Goal: Information Seeking & Learning: Check status

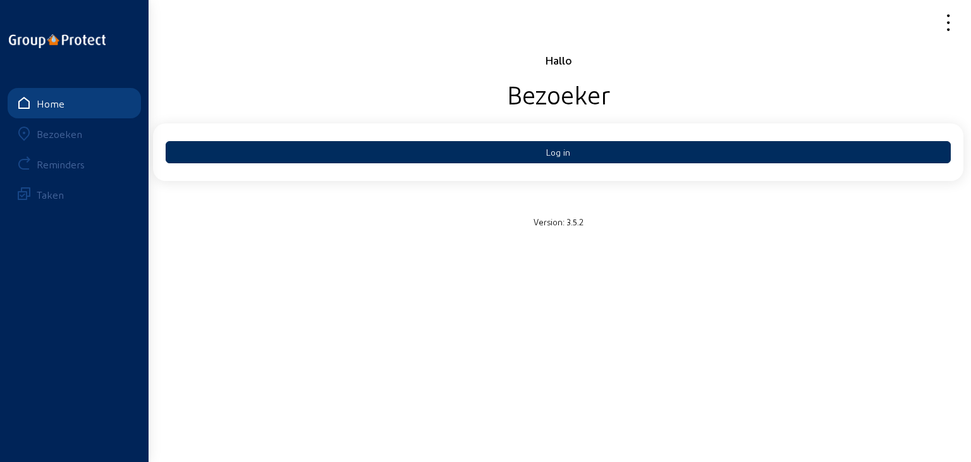
click at [579, 150] on button "Log in" at bounding box center [558, 152] width 785 height 22
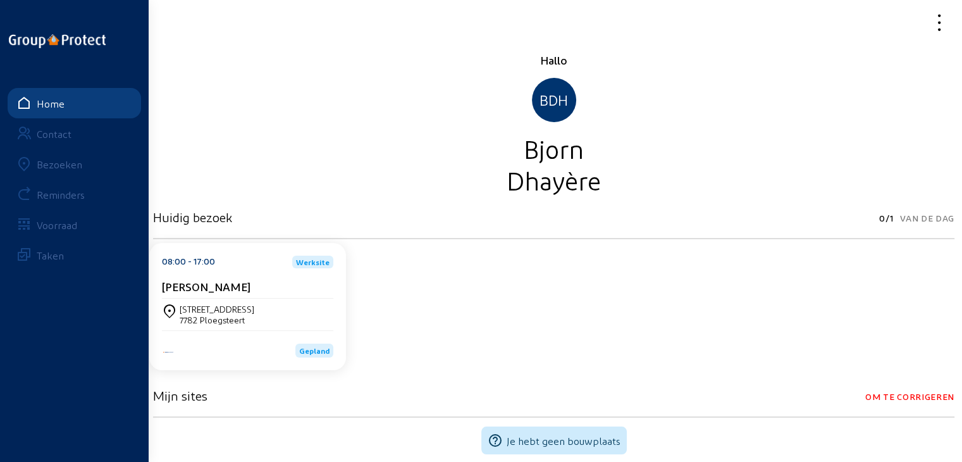
click at [259, 297] on div "[PERSON_NAME]" at bounding box center [247, 288] width 171 height 19
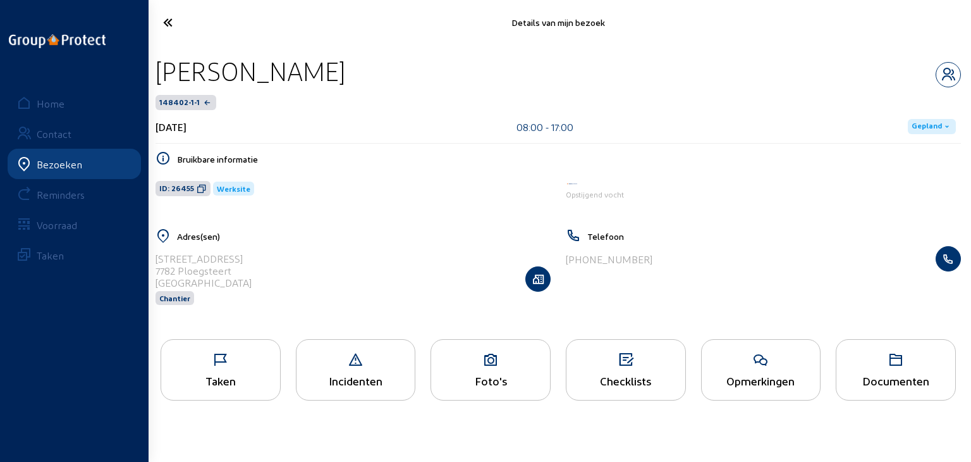
click at [931, 123] on span "Gepland" at bounding box center [927, 126] width 30 height 10
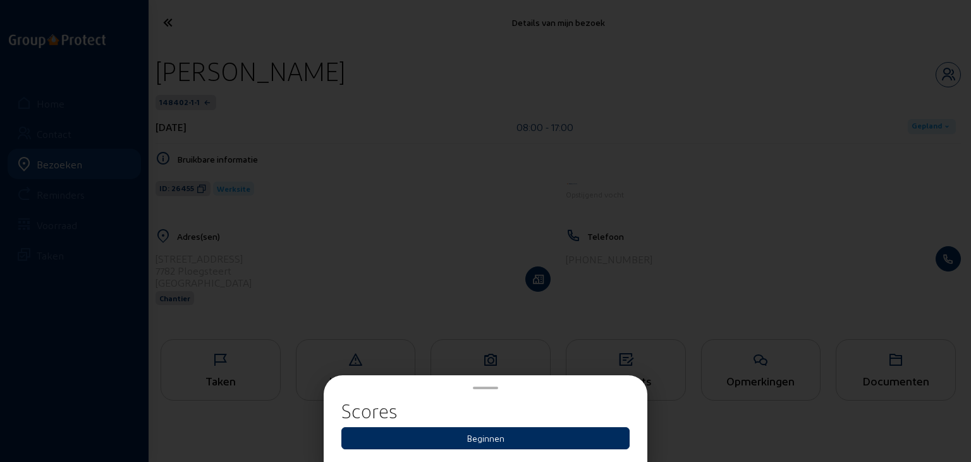
click at [467, 436] on button "Beginnen" at bounding box center [485, 438] width 288 height 22
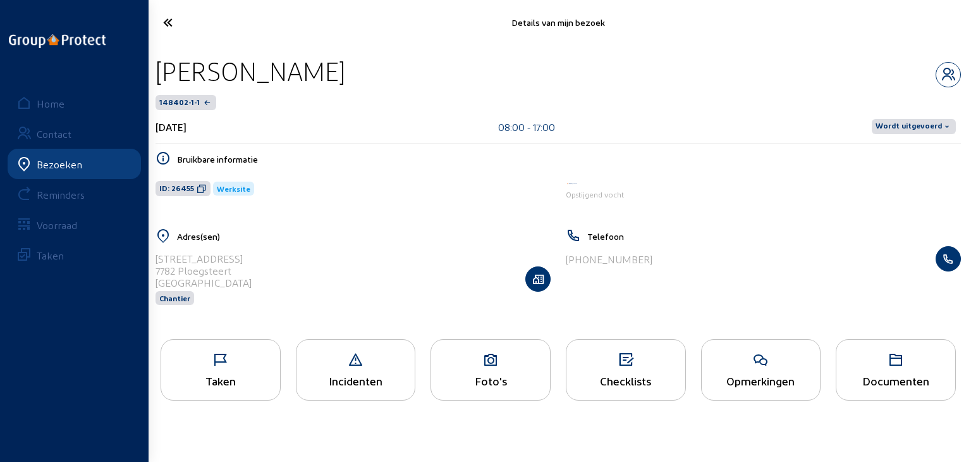
click at [49, 168] on div "Bezoeken" at bounding box center [60, 164] width 46 height 12
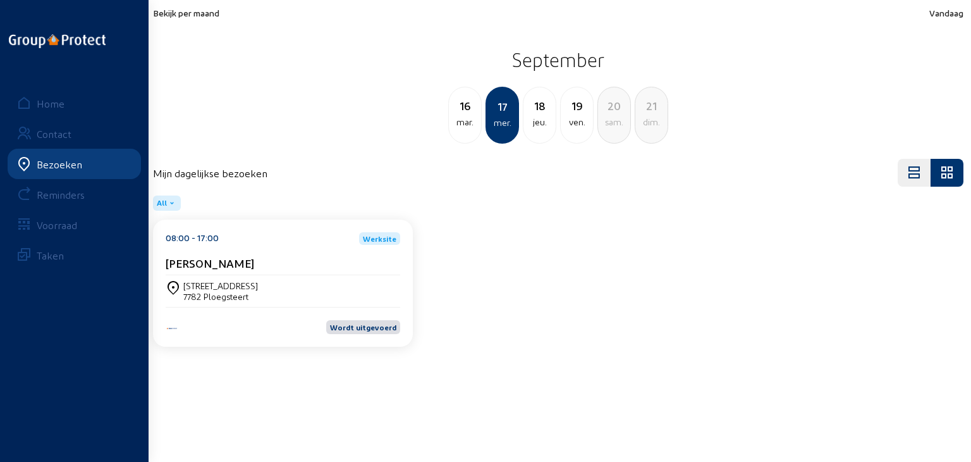
click at [218, 18] on span "Bekijk per maand" at bounding box center [186, 13] width 66 height 11
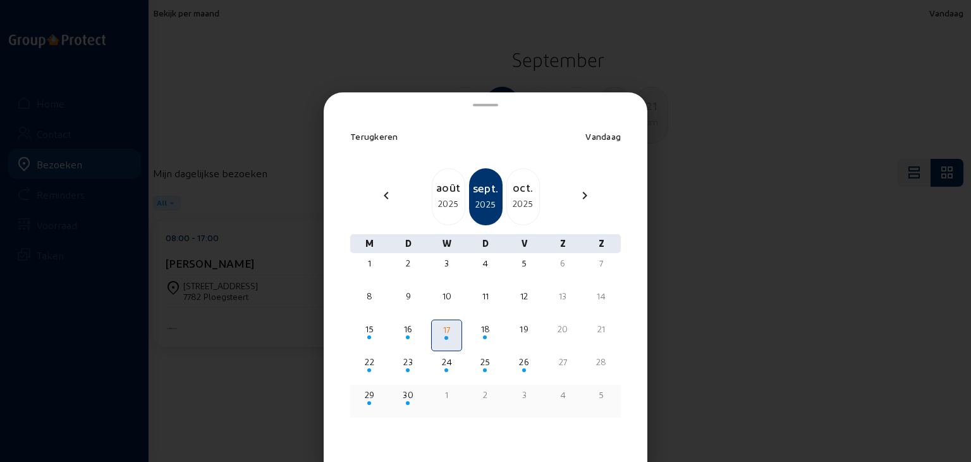
click at [374, 397] on div "29" at bounding box center [369, 394] width 28 height 13
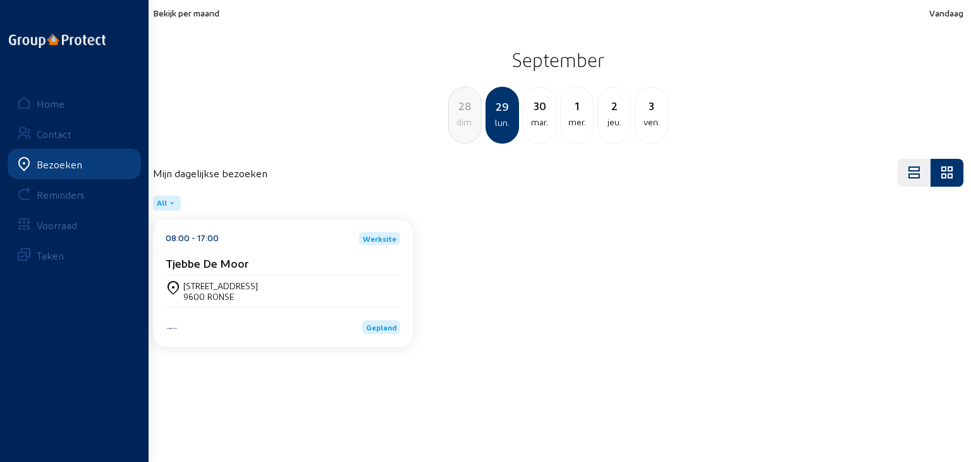
click at [212, 9] on span "Bekijk per maand" at bounding box center [186, 13] width 66 height 11
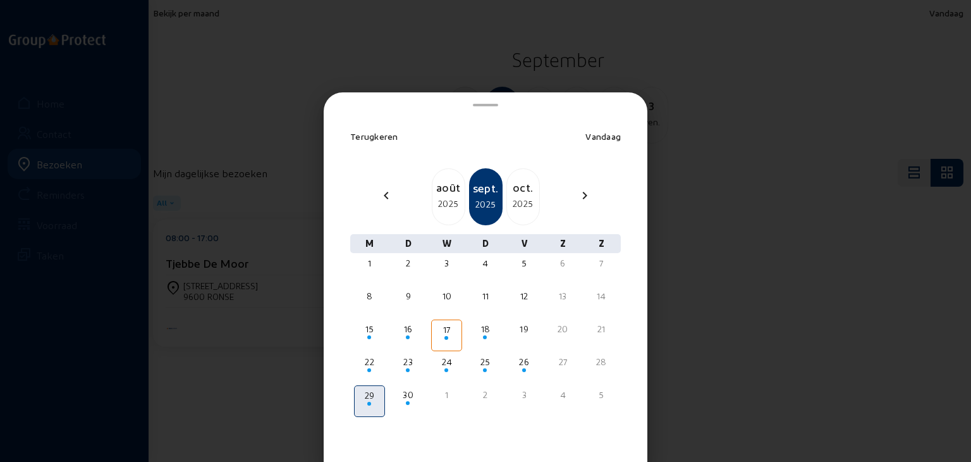
click at [529, 191] on div "oct." at bounding box center [523, 187] width 32 height 18
click at [369, 398] on div "27" at bounding box center [369, 394] width 28 height 13
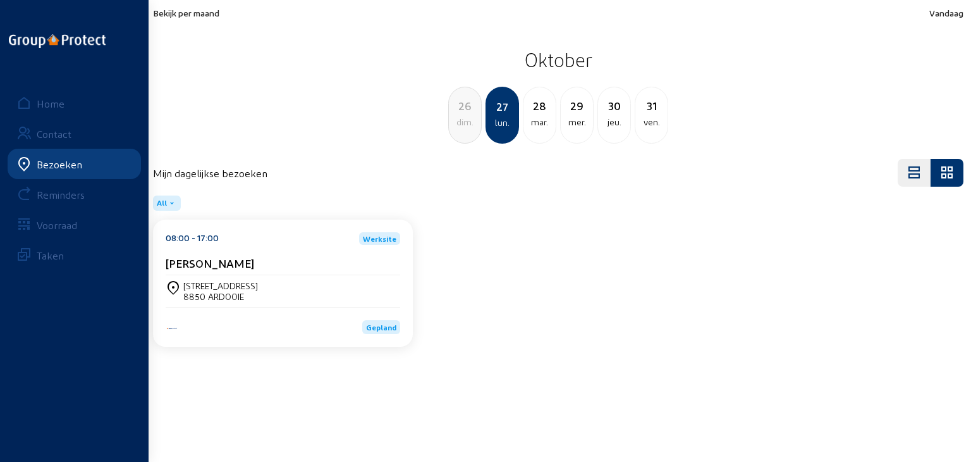
click at [535, 118] on div "mar." at bounding box center [540, 121] width 32 height 15
click at [347, 276] on div "Seringenstraat 28 8850 ARDOOIE" at bounding box center [283, 291] width 235 height 32
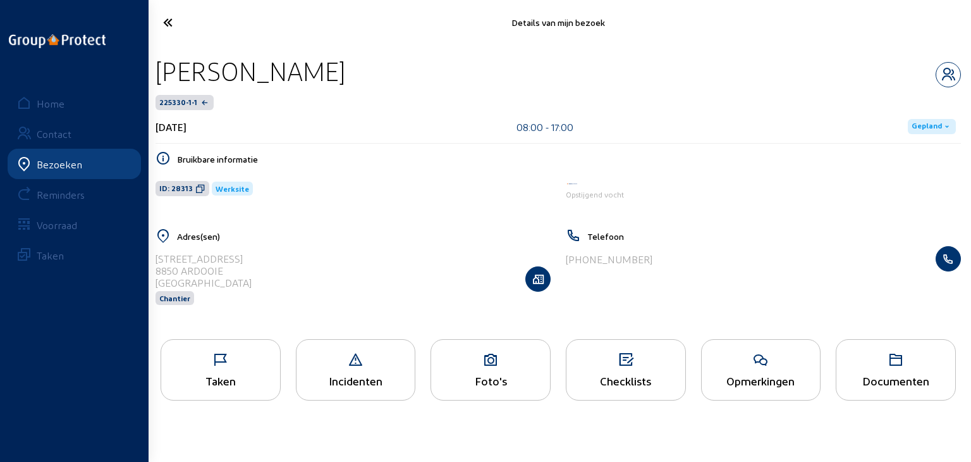
click at [246, 371] on div "Taken" at bounding box center [221, 369] width 120 height 61
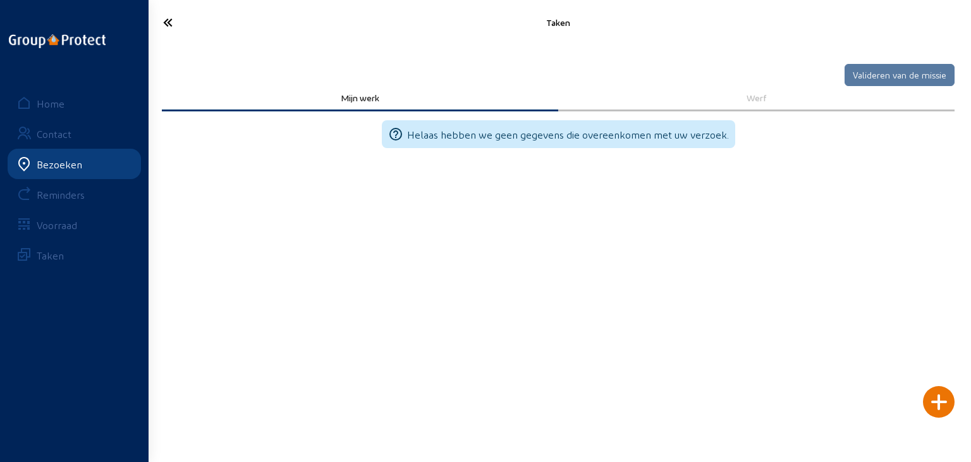
click at [771, 87] on div "Werf" at bounding box center [756, 98] width 396 height 25
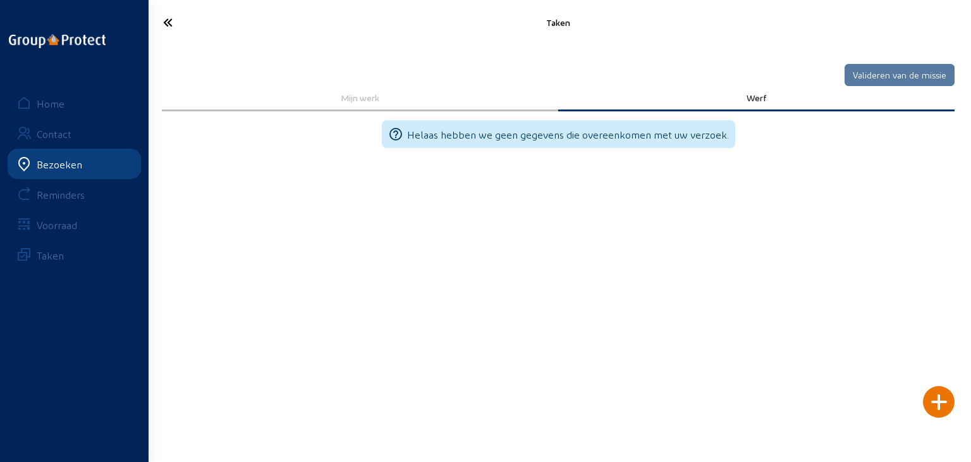
click at [163, 22] on icon at bounding box center [214, 22] width 115 height 22
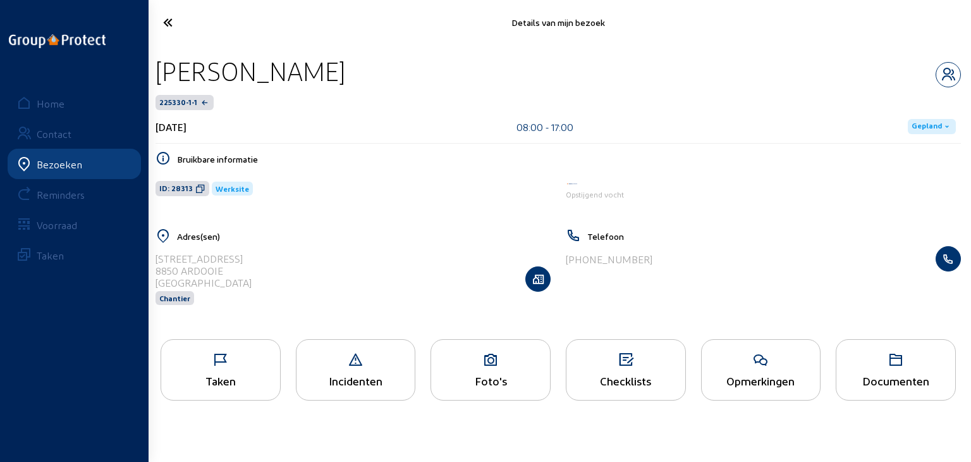
click at [457, 389] on div "Foto's" at bounding box center [491, 369] width 120 height 61
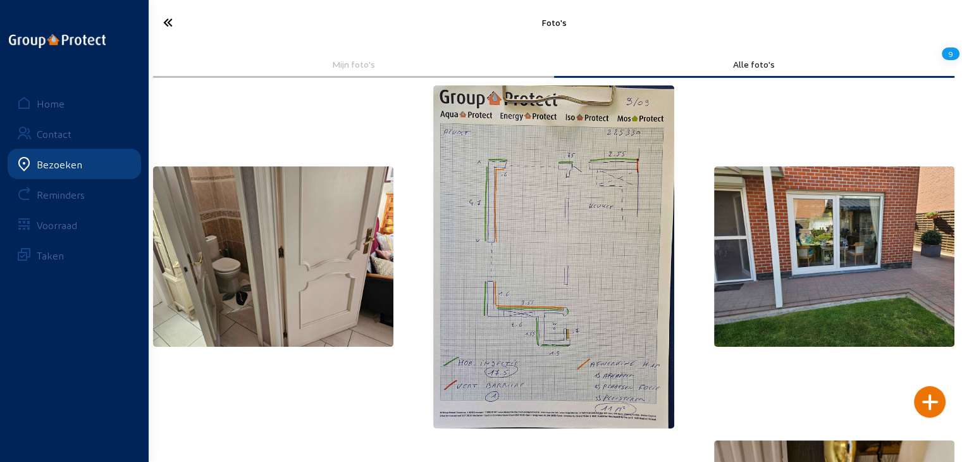
click at [521, 250] on img at bounding box center [553, 256] width 240 height 343
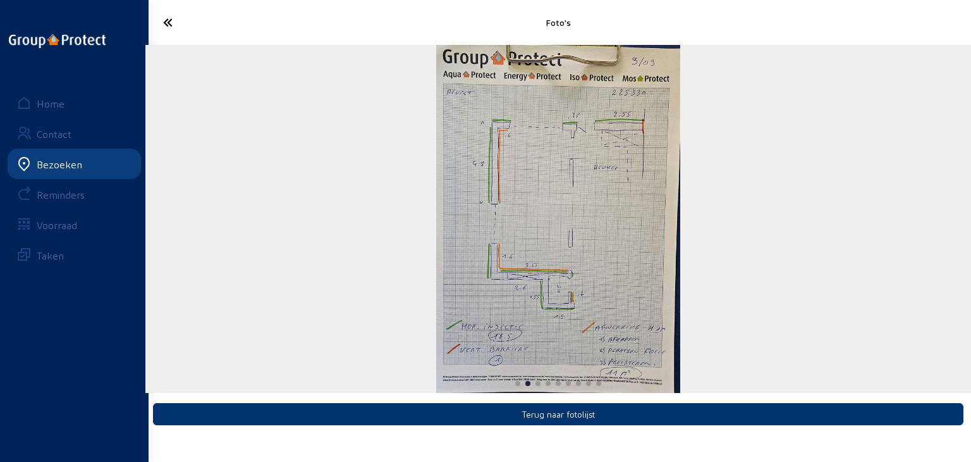
click at [162, 25] on icon at bounding box center [214, 22] width 115 height 22
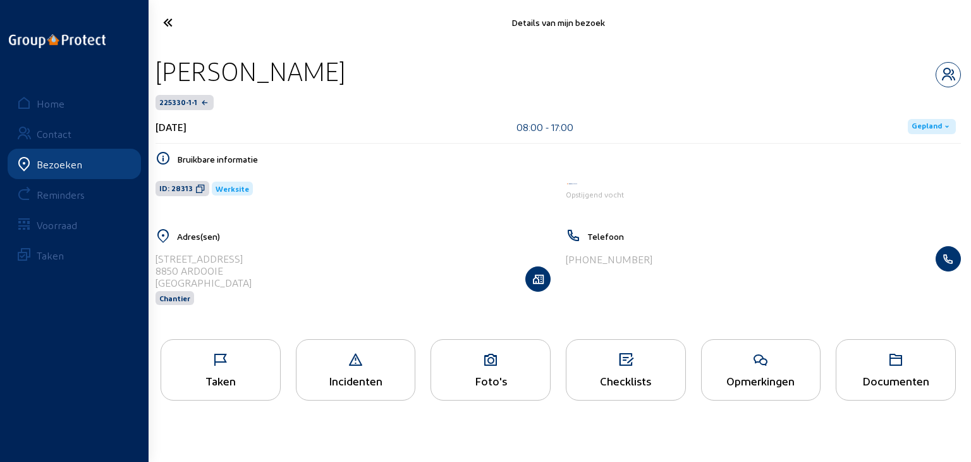
click at [170, 18] on icon at bounding box center [214, 22] width 115 height 22
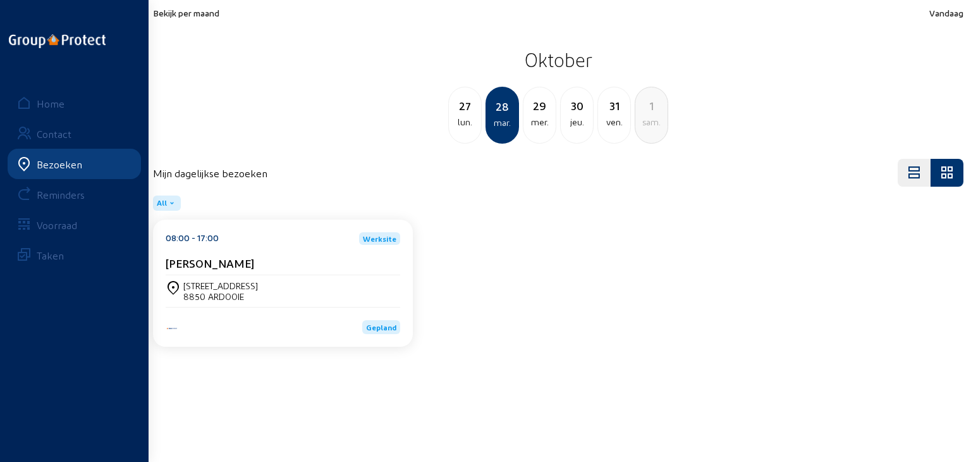
click at [197, 8] on span "Bekijk per maand" at bounding box center [186, 13] width 66 height 11
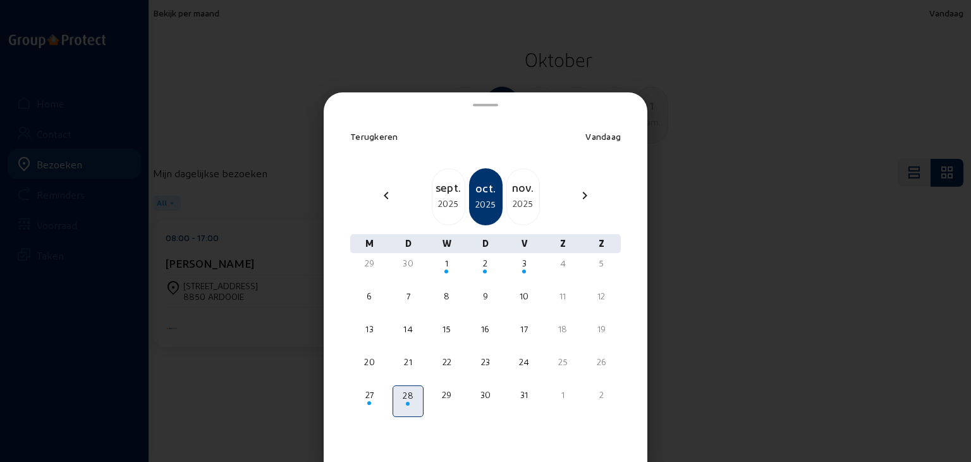
click at [448, 193] on div "sept." at bounding box center [448, 187] width 32 height 18
click at [371, 357] on div "22" at bounding box center [369, 361] width 28 height 13
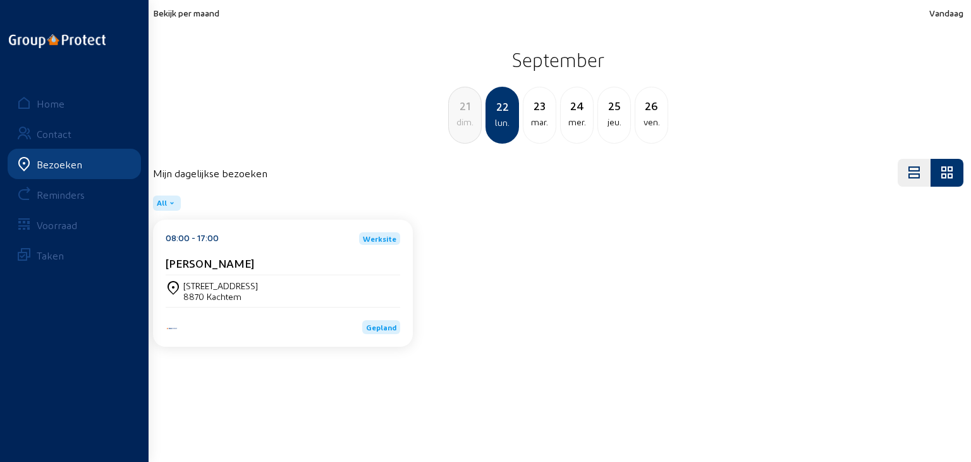
click at [302, 281] on div "Hondsmertjesstraat 4 8870 Kachtem" at bounding box center [283, 290] width 235 height 21
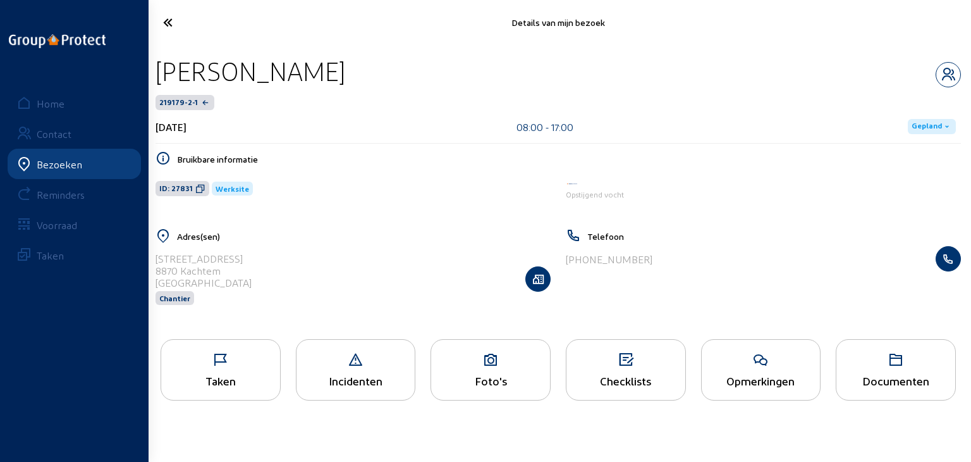
click at [462, 371] on div "Foto's" at bounding box center [491, 369] width 120 height 61
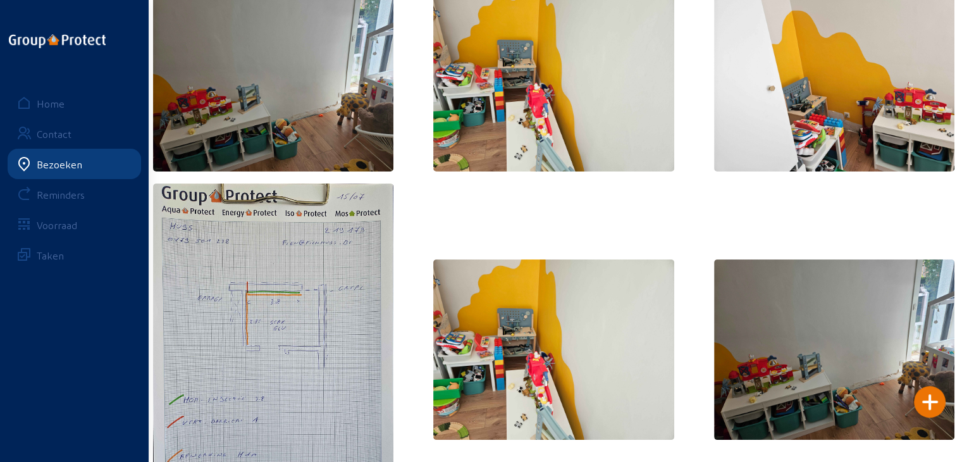
scroll to position [190, 0]
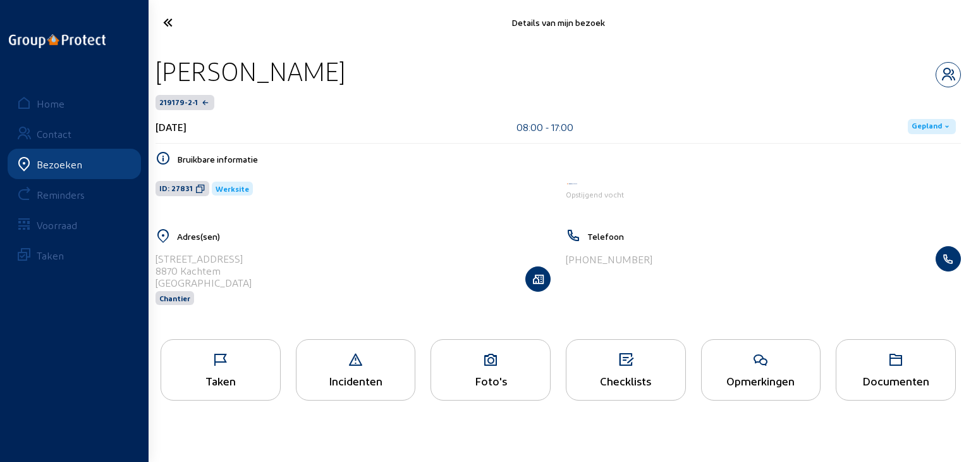
click at [73, 162] on div "Bezoeken" at bounding box center [60, 164] width 46 height 12
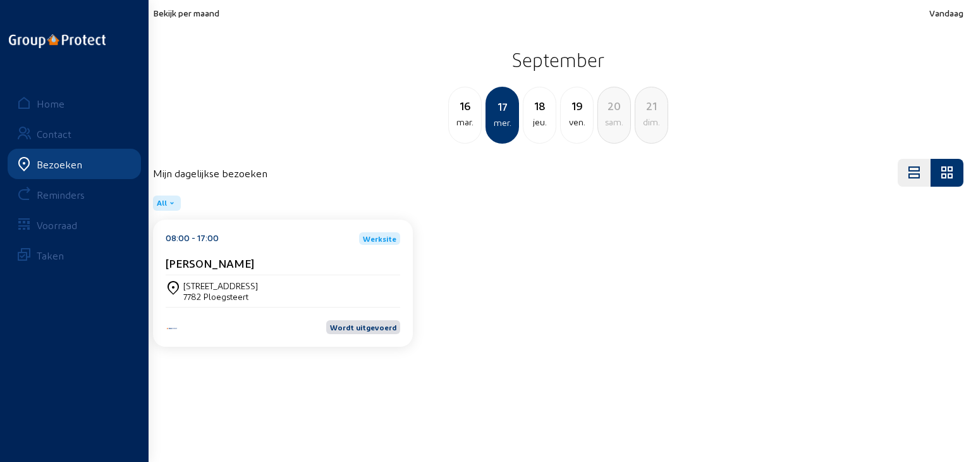
click at [195, 11] on span "Bekijk per maand" at bounding box center [186, 13] width 66 height 11
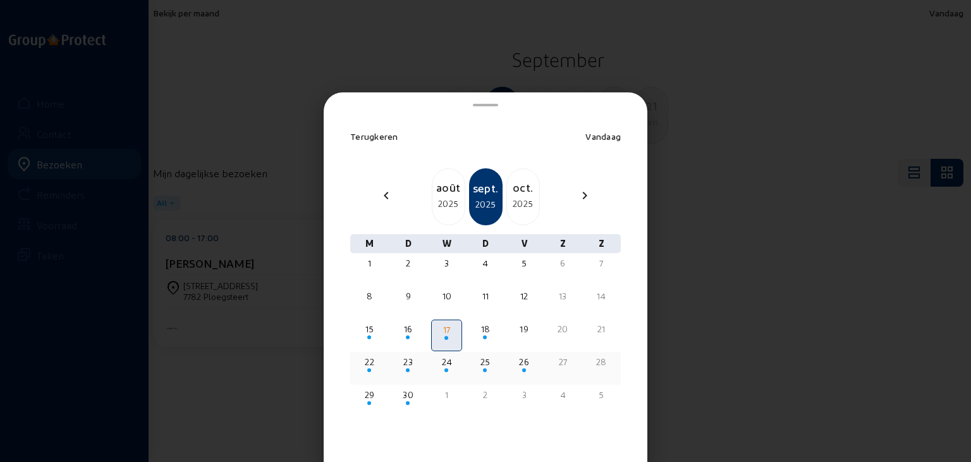
click at [402, 356] on div "23" at bounding box center [408, 361] width 28 height 13
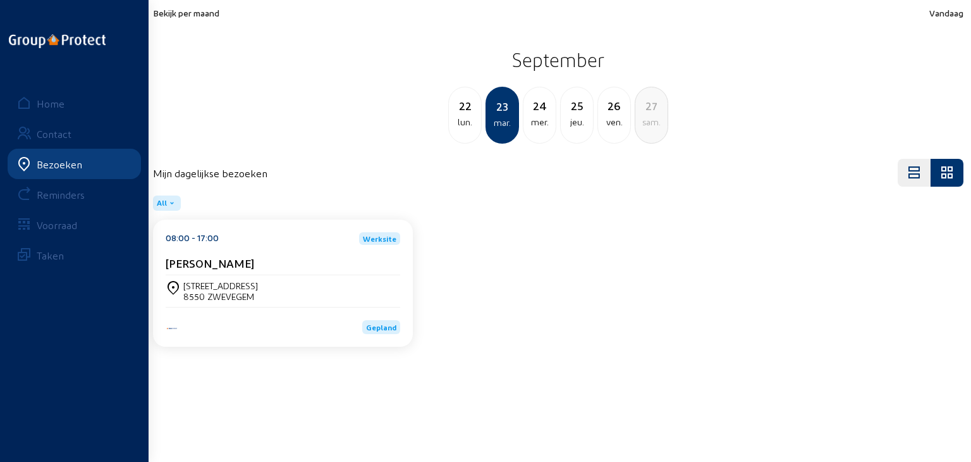
click at [260, 303] on div "Blokellestraat 67 A boite 1 8550 ZWEVEGEM" at bounding box center [283, 291] width 235 height 32
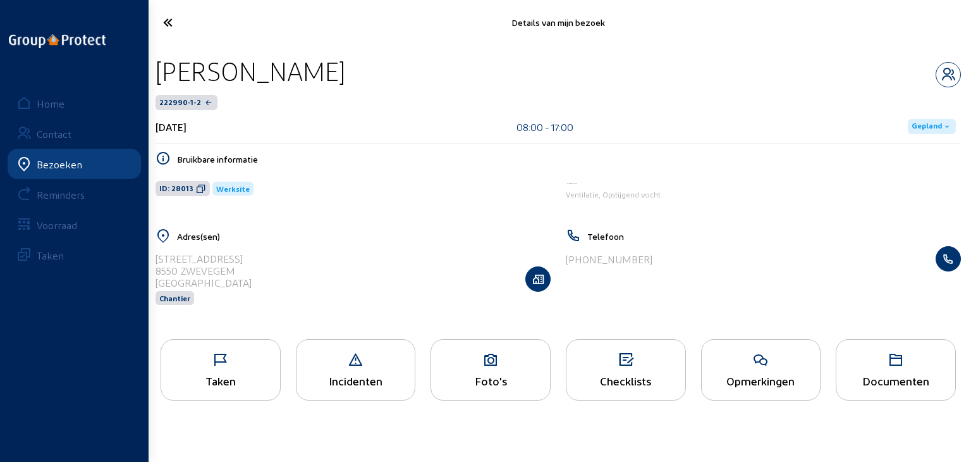
click at [486, 367] on icon at bounding box center [490, 359] width 119 height 15
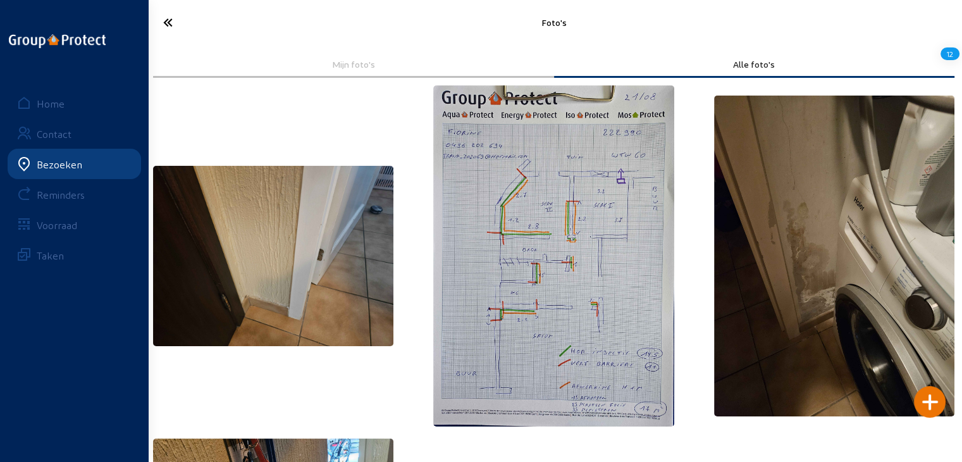
click at [173, 26] on icon at bounding box center [213, 22] width 113 height 22
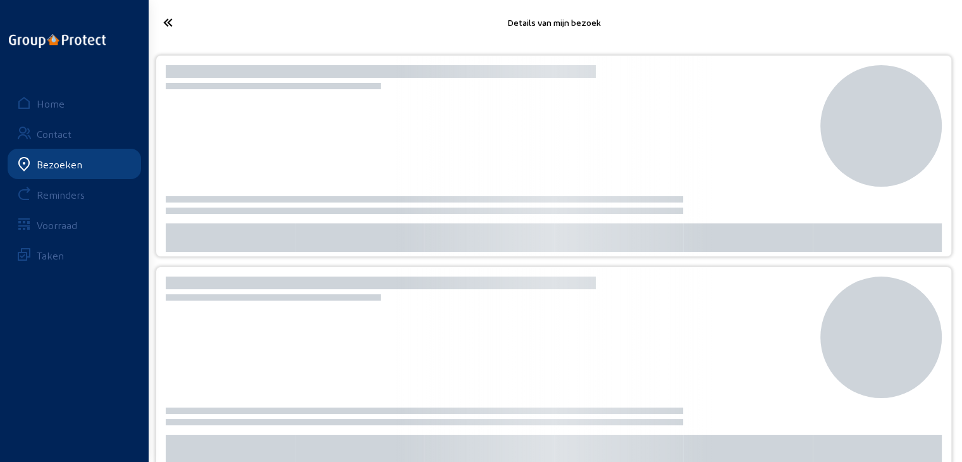
click at [173, 26] on icon at bounding box center [213, 22] width 113 height 22
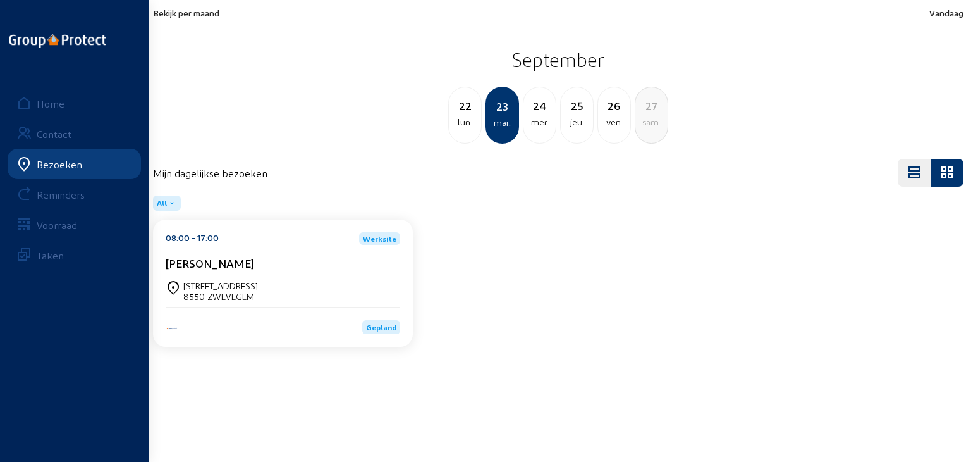
click at [172, 11] on span "Bekijk per maand" at bounding box center [186, 13] width 66 height 11
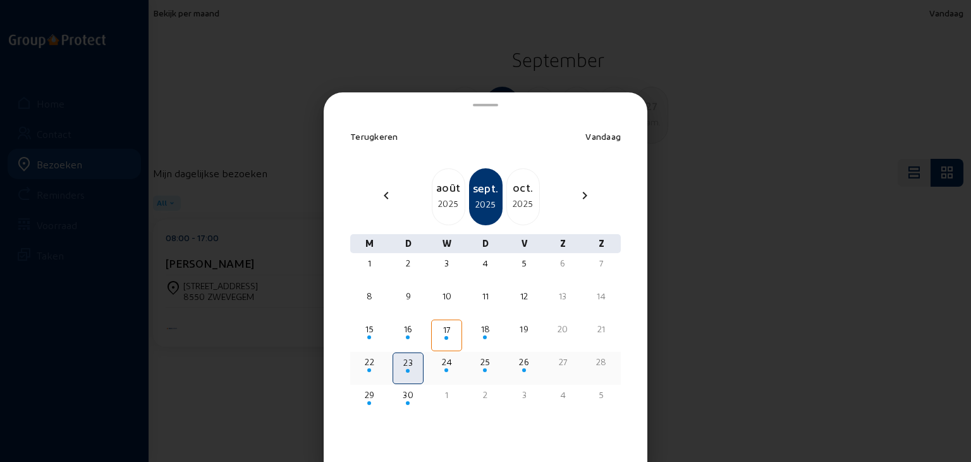
click at [445, 364] on div "24" at bounding box center [446, 361] width 28 height 13
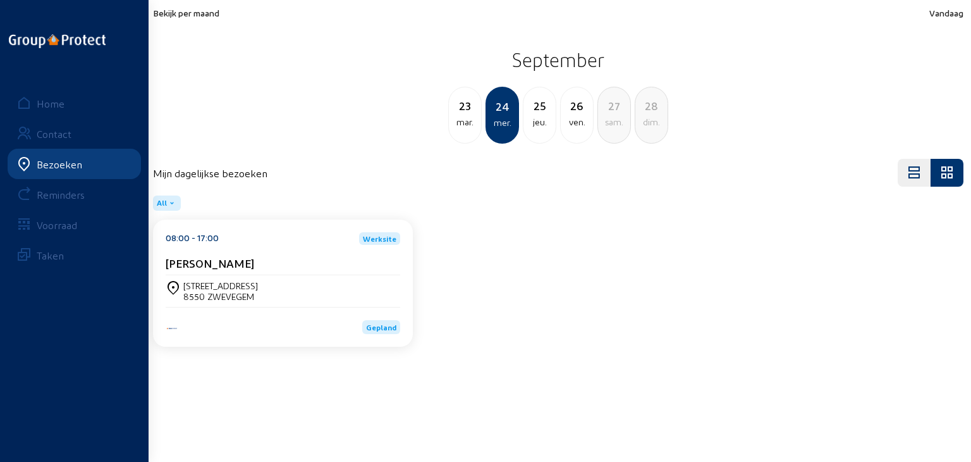
click at [193, 8] on span "Bekijk per maand" at bounding box center [186, 13] width 66 height 11
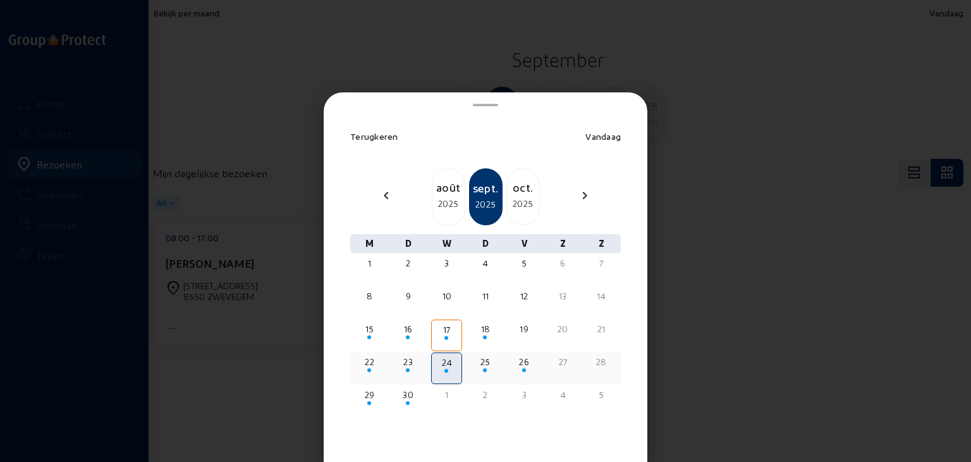
click at [473, 360] on div "25" at bounding box center [485, 361] width 28 height 13
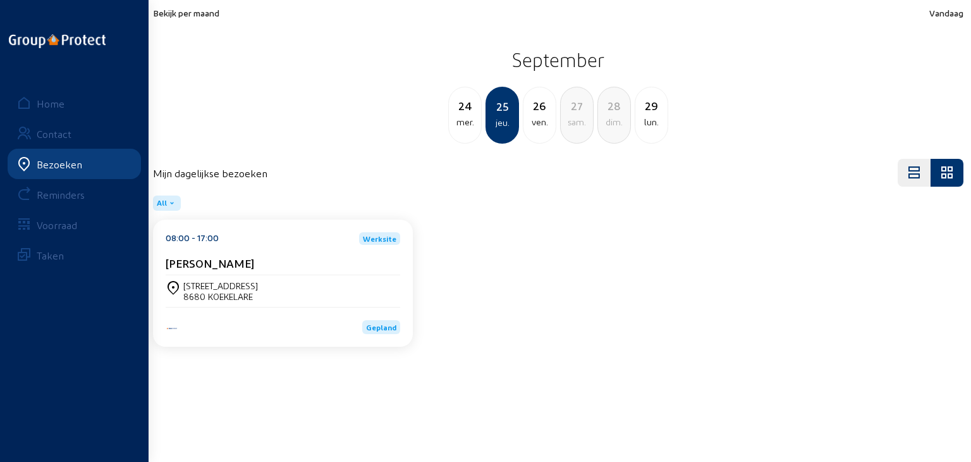
click at [168, 16] on span "Bekijk per maand" at bounding box center [186, 13] width 66 height 11
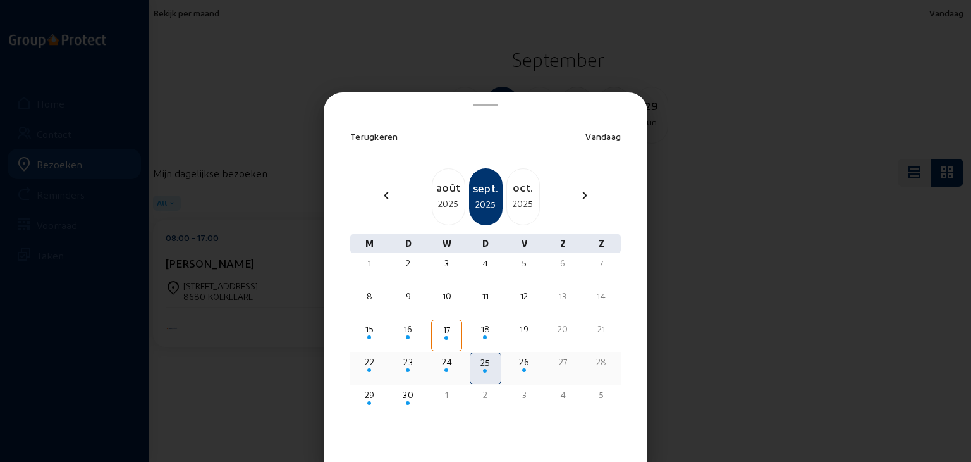
click at [441, 358] on div "24" at bounding box center [446, 361] width 28 height 13
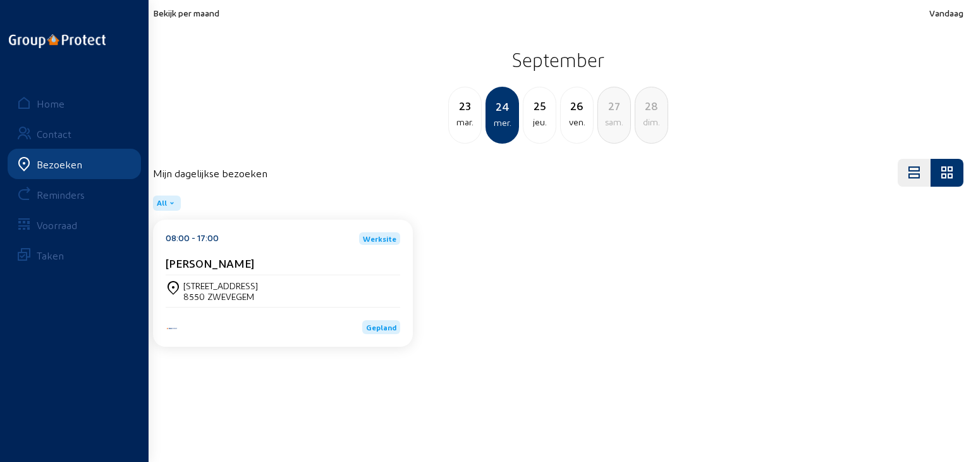
click at [294, 296] on div "Blokellestraat 67 A boite 1 8550 ZWEVEGEM" at bounding box center [283, 290] width 235 height 21
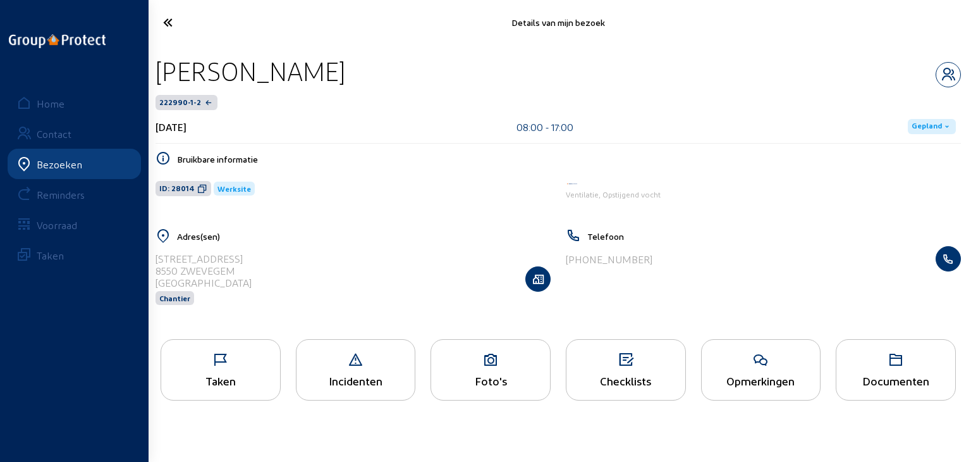
click at [501, 372] on div "Foto's" at bounding box center [491, 369] width 120 height 61
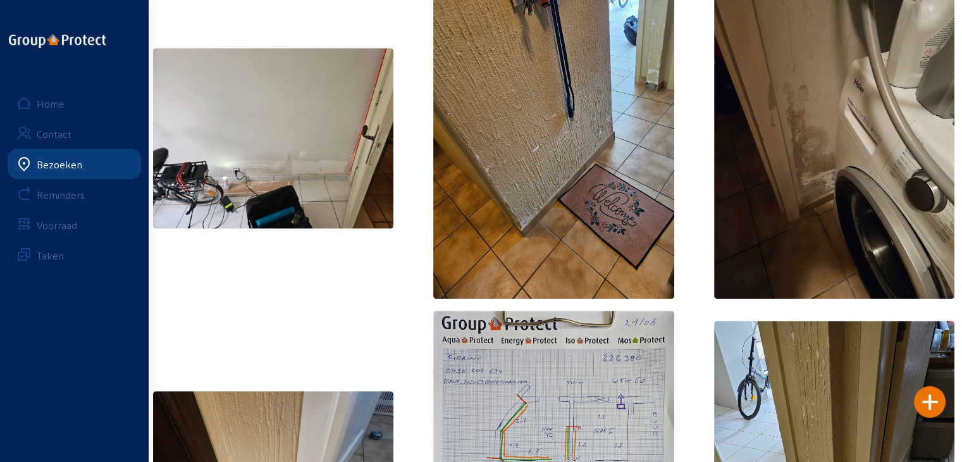
scroll to position [842, 0]
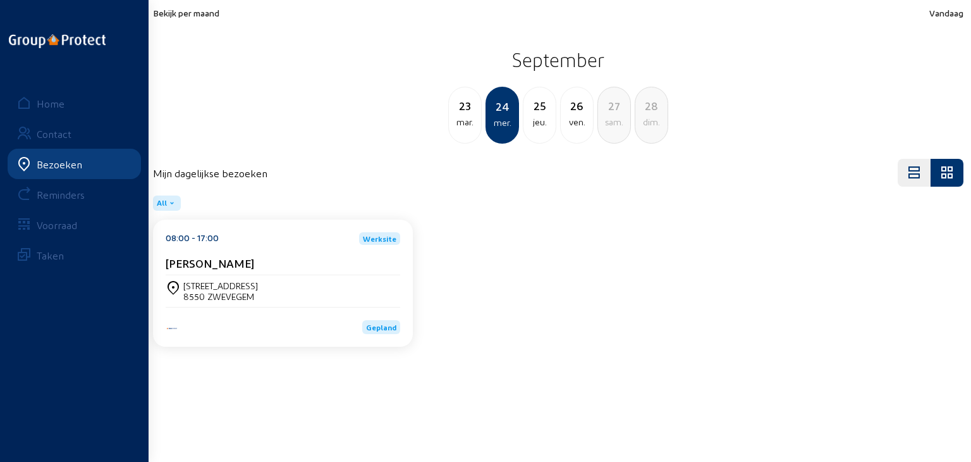
click at [541, 116] on div "jeu." at bounding box center [540, 121] width 32 height 15
click at [333, 265] on div "Marlies Hemeryck" at bounding box center [283, 262] width 235 height 13
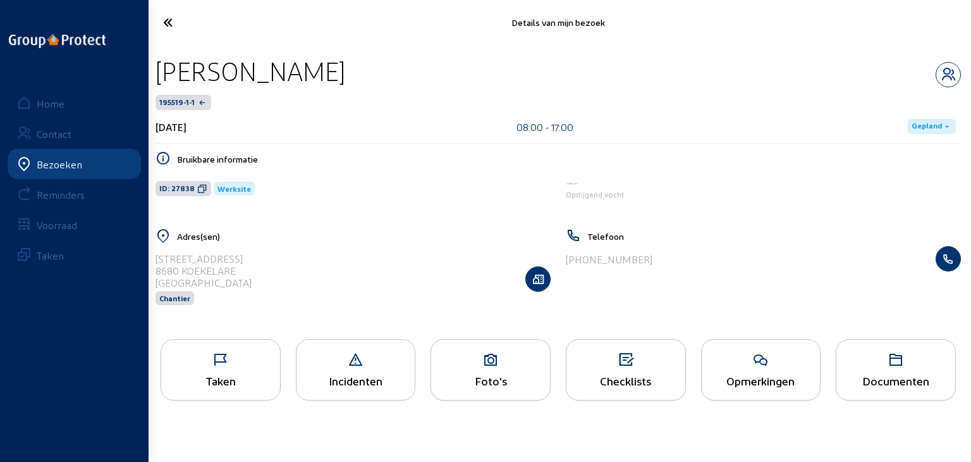
click at [469, 364] on icon at bounding box center [490, 359] width 119 height 15
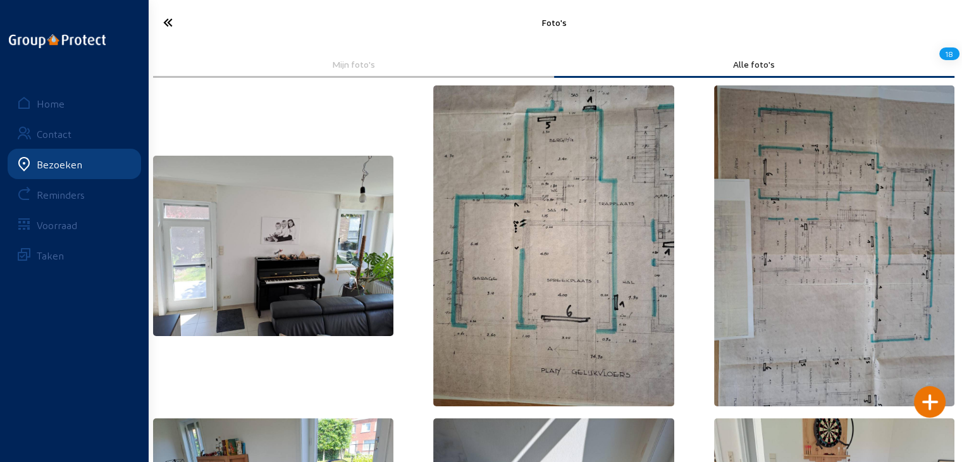
click at [154, 19] on cam-font-icon at bounding box center [213, 23] width 121 height 30
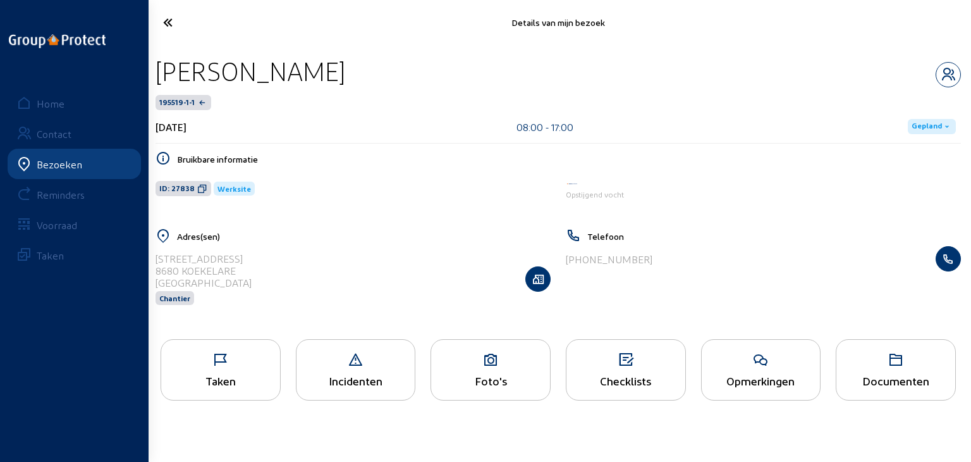
click at [169, 21] on icon at bounding box center [214, 22] width 115 height 22
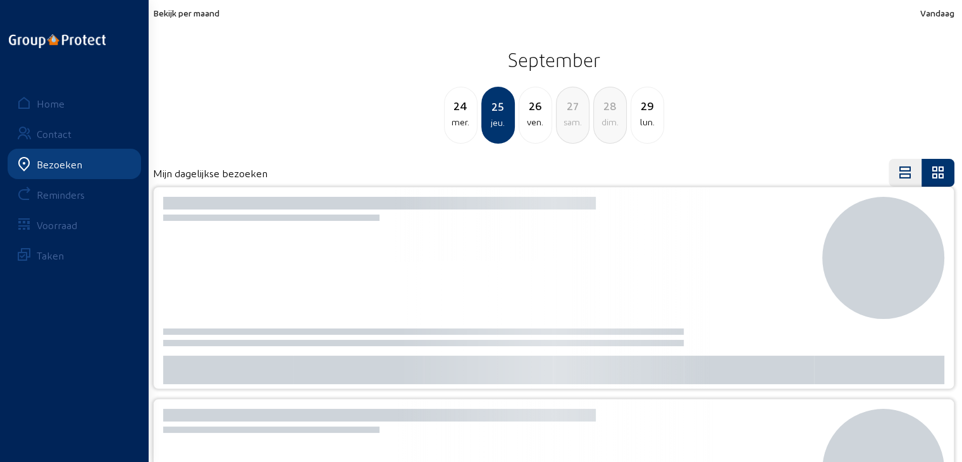
click at [186, 20] on div "Bekijk per maand Vandaag September 24 mer. 25 jeu. 26 ven. 27 sam. 28 dim. 29 l…" at bounding box center [553, 76] width 801 height 136
click at [186, 17] on span "Bekijk per maand" at bounding box center [186, 13] width 66 height 11
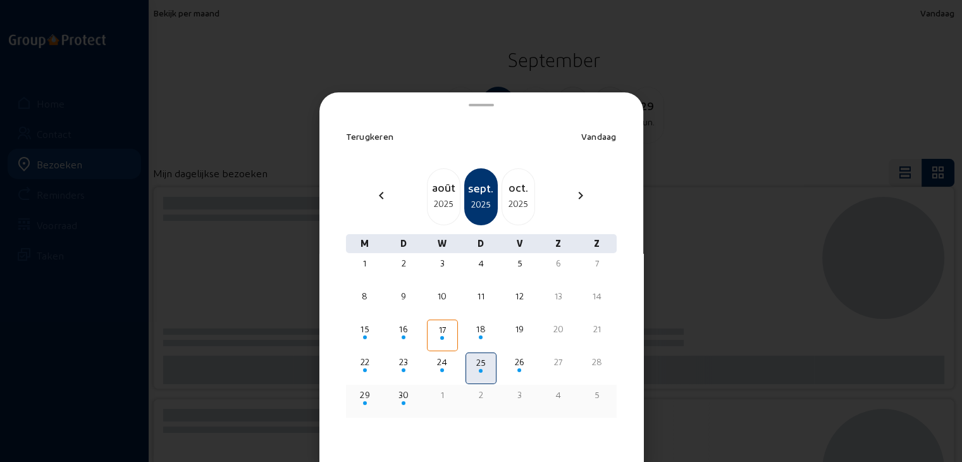
click at [359, 396] on div "29" at bounding box center [365, 394] width 28 height 13
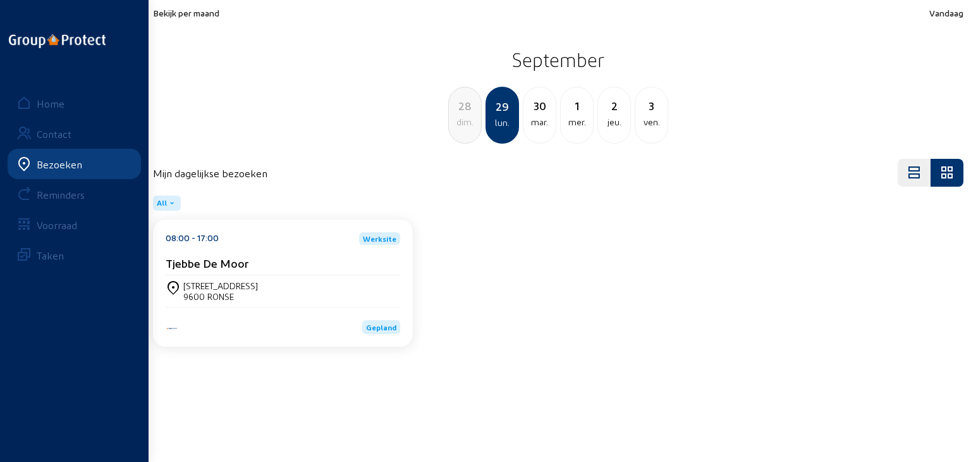
click at [183, 9] on span "Bekijk per maand" at bounding box center [186, 13] width 66 height 11
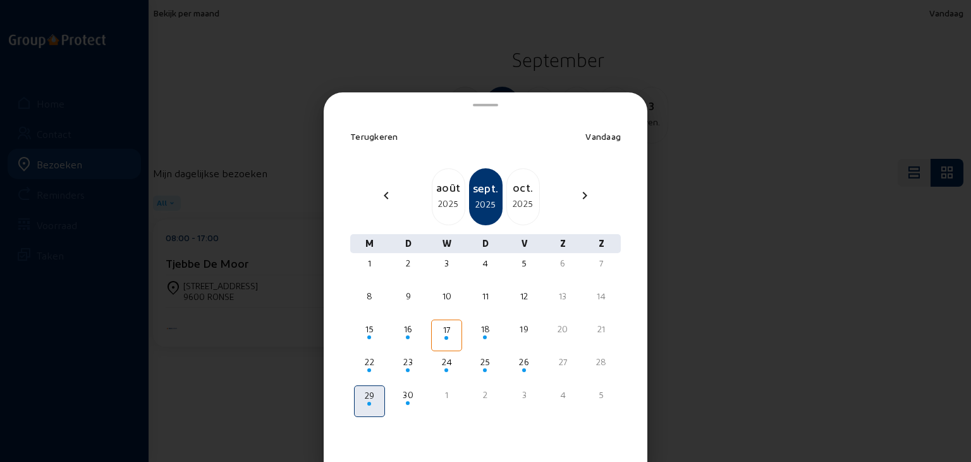
click at [487, 53] on div at bounding box center [485, 231] width 971 height 462
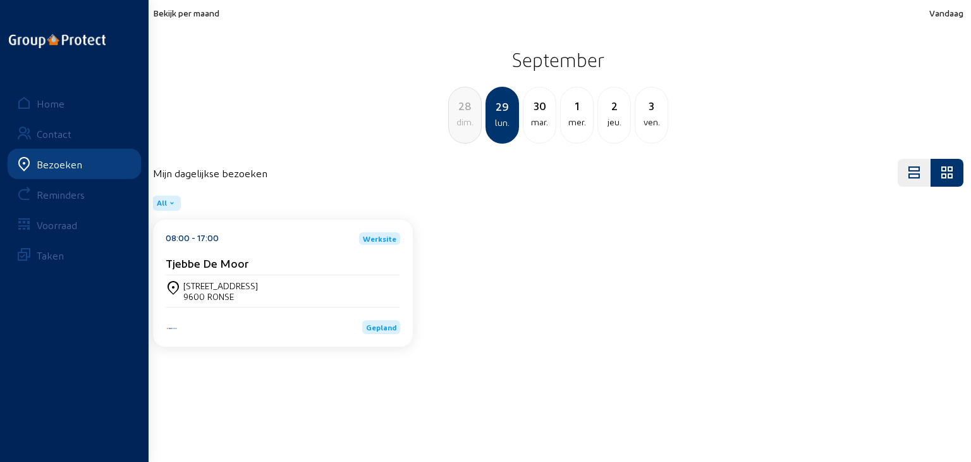
click at [209, 308] on div "Gepland" at bounding box center [283, 320] width 235 height 27
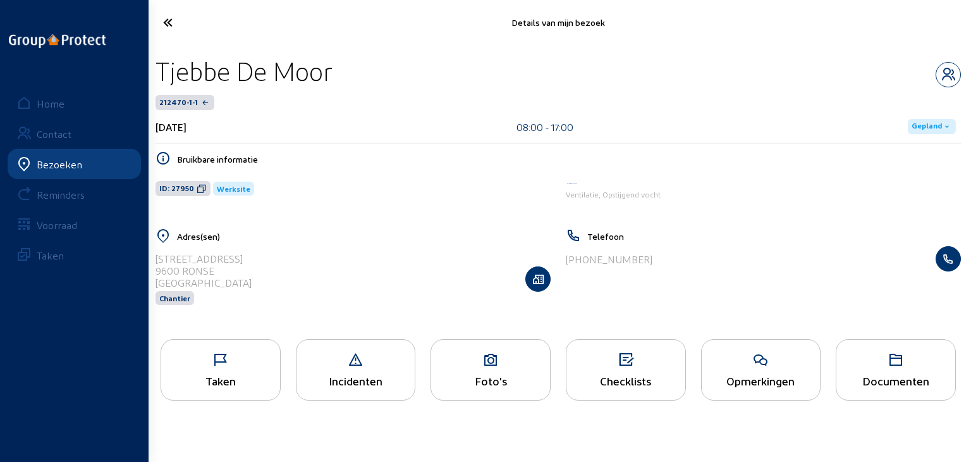
click at [500, 365] on icon at bounding box center [490, 359] width 119 height 15
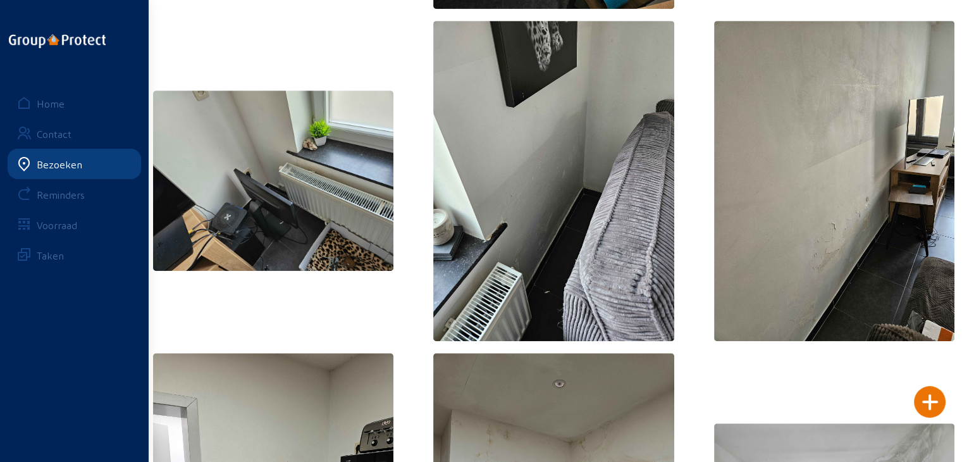
scroll to position [554, 0]
